Goal: Check status: Check status

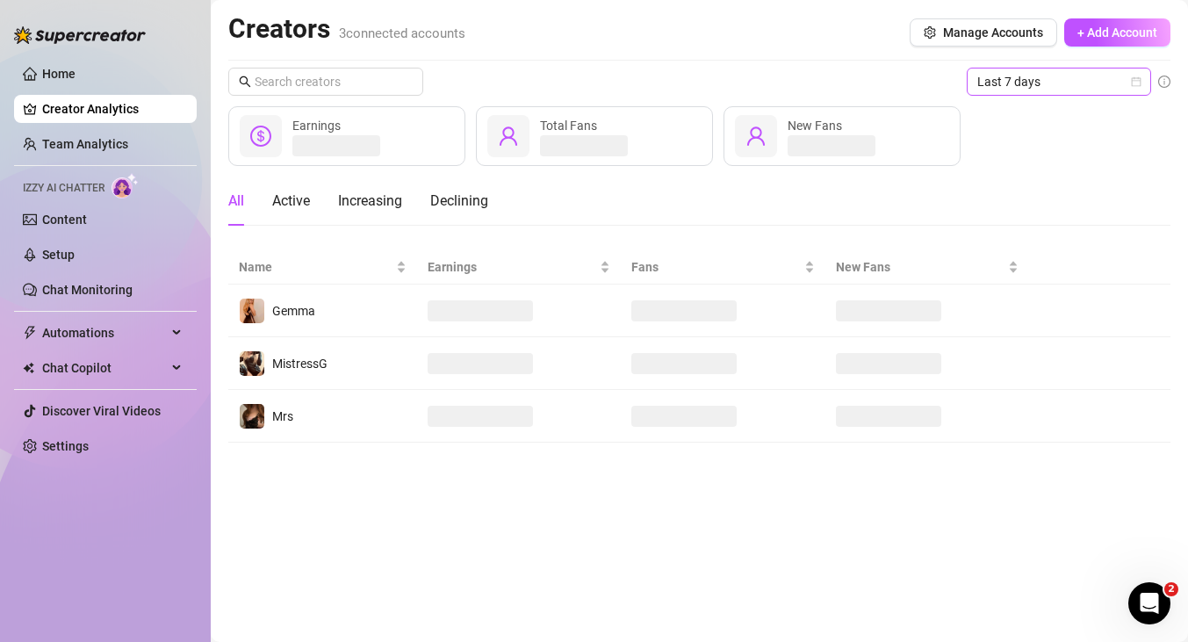
click at [1142, 81] on div "Last 7 days" at bounding box center [1059, 82] width 184 height 28
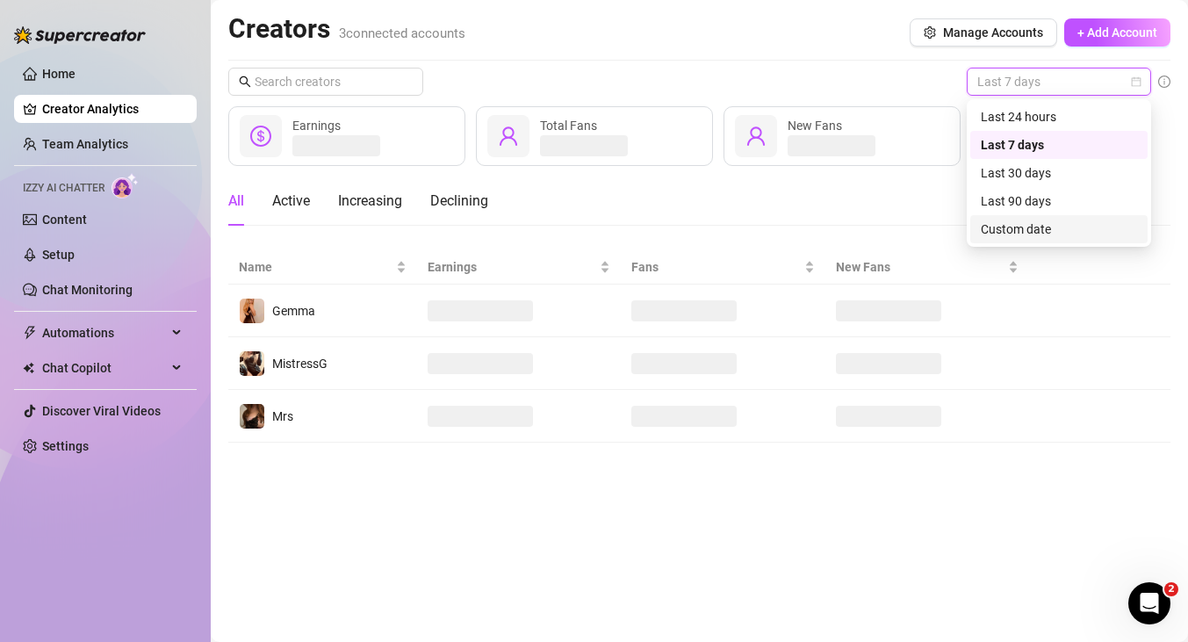
click at [1023, 227] on div "Custom date" at bounding box center [1059, 229] width 156 height 19
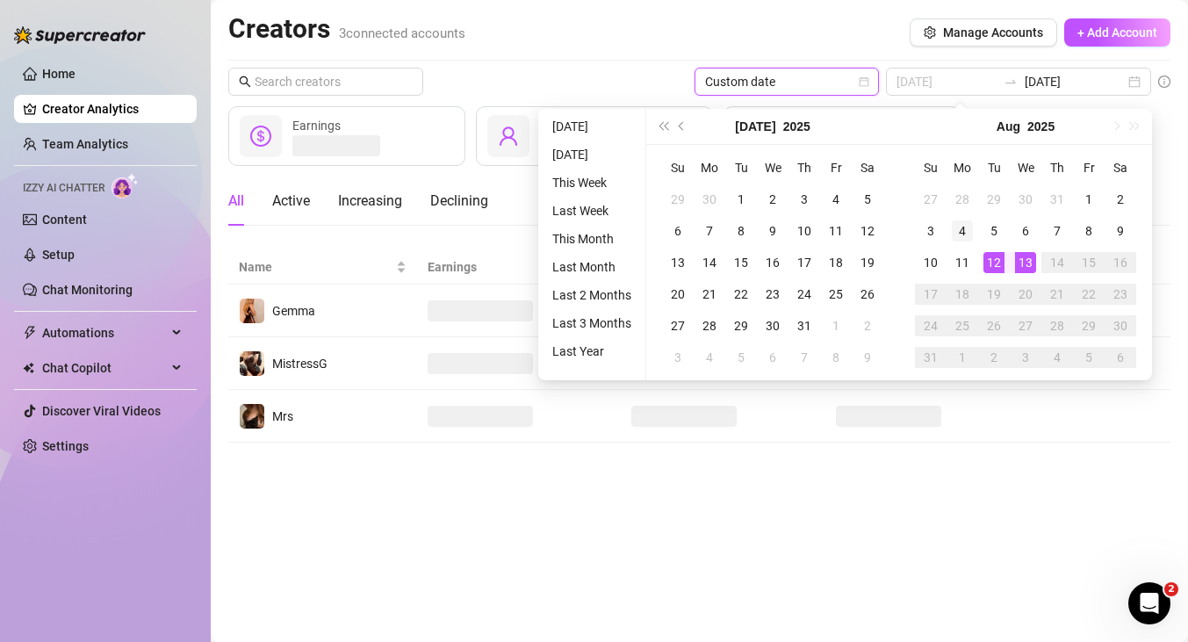
type input "[DATE]"
click at [956, 227] on div "4" at bounding box center [962, 230] width 21 height 21
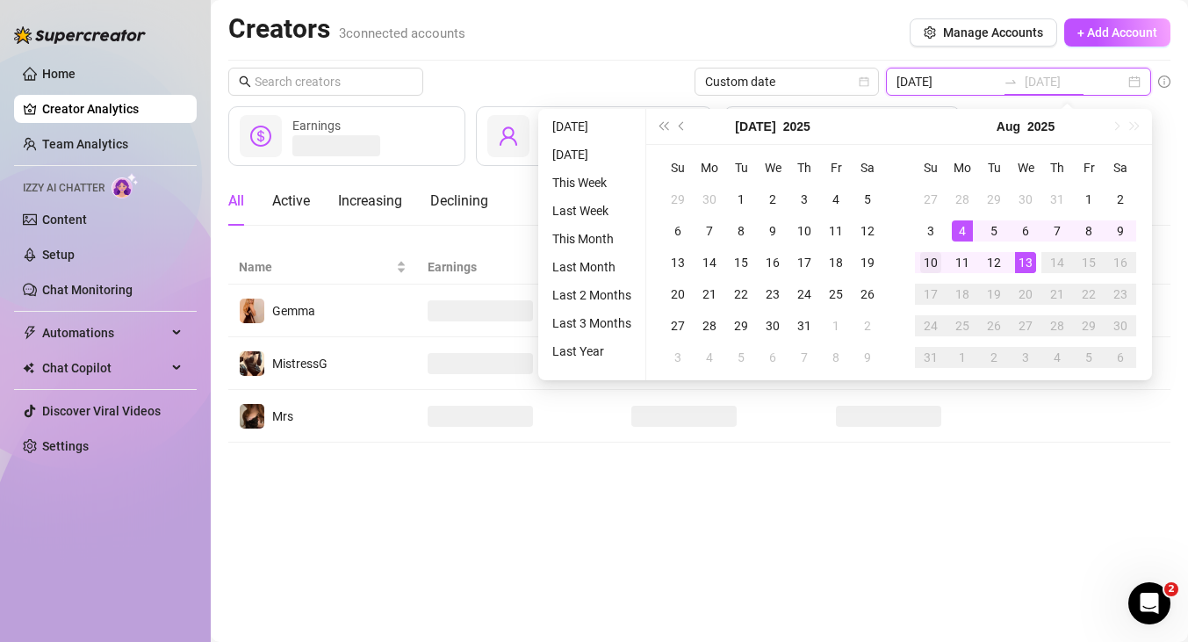
type input "[DATE]"
click at [934, 260] on div "10" at bounding box center [930, 262] width 21 height 21
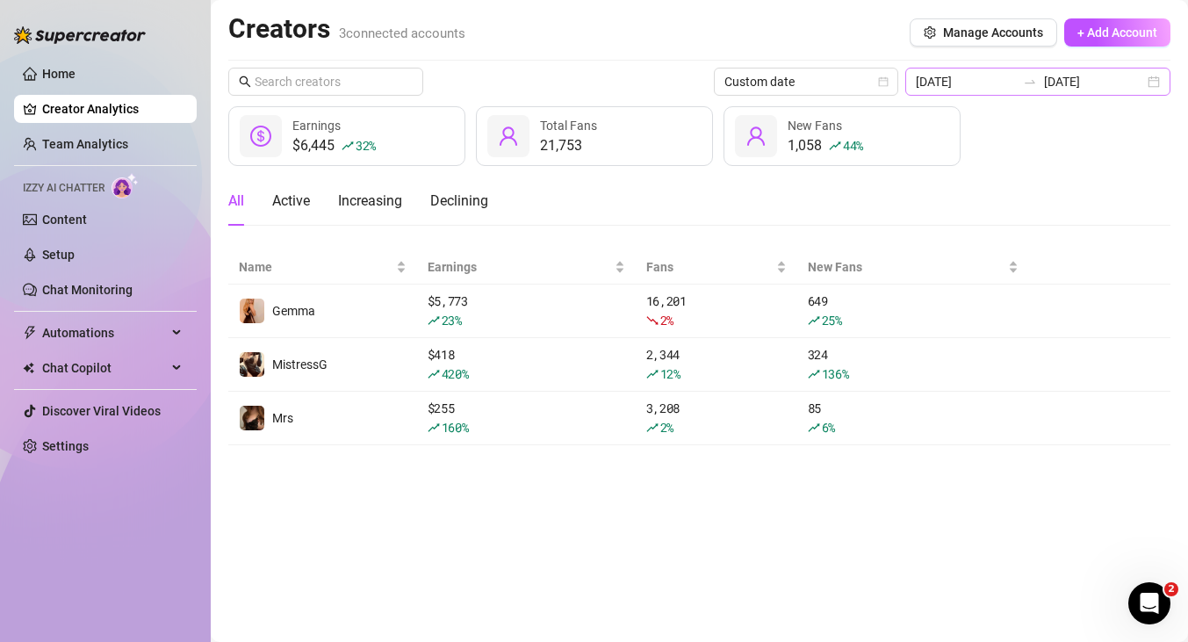
click at [1159, 82] on div "[DATE] [DATE]" at bounding box center [1037, 82] width 265 height 28
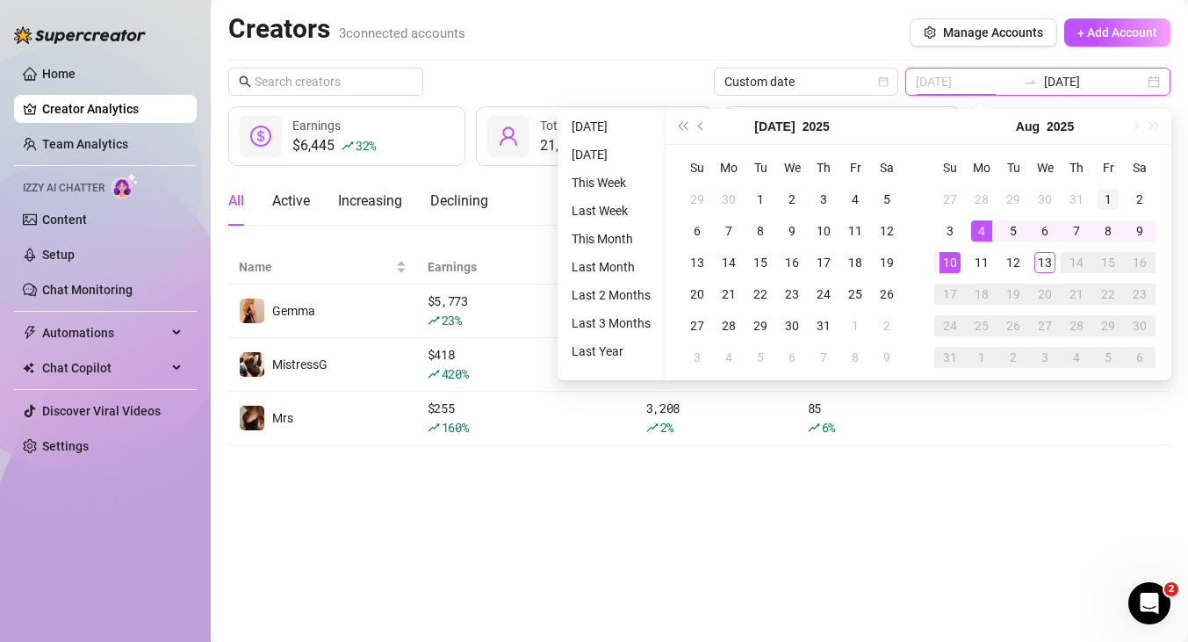
type input "[DATE]"
click at [1113, 205] on div "1" at bounding box center [1108, 199] width 21 height 21
type input "[DATE]"
click at [958, 264] on div "10" at bounding box center [950, 262] width 21 height 21
